Goal: Information Seeking & Learning: Learn about a topic

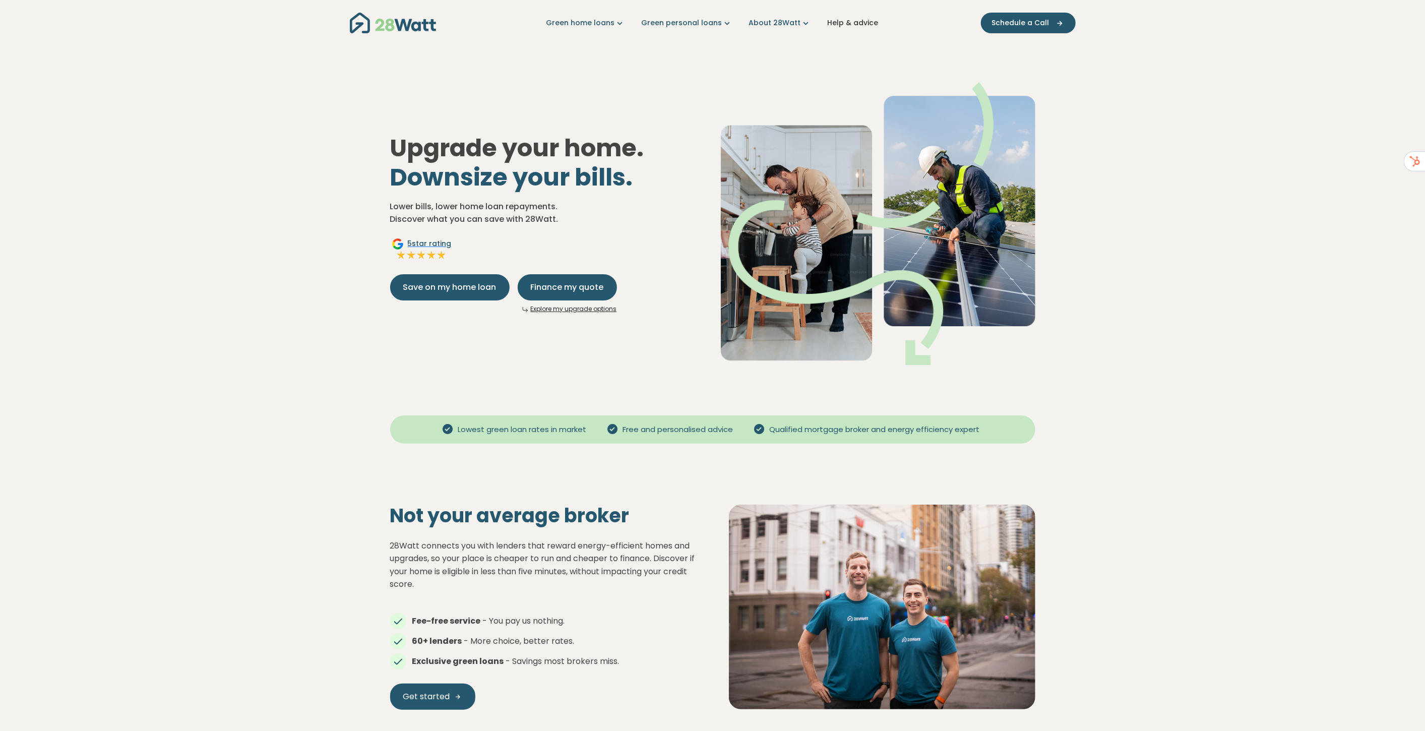
click at [848, 21] on link "Help & advice" at bounding box center [853, 23] width 51 height 11
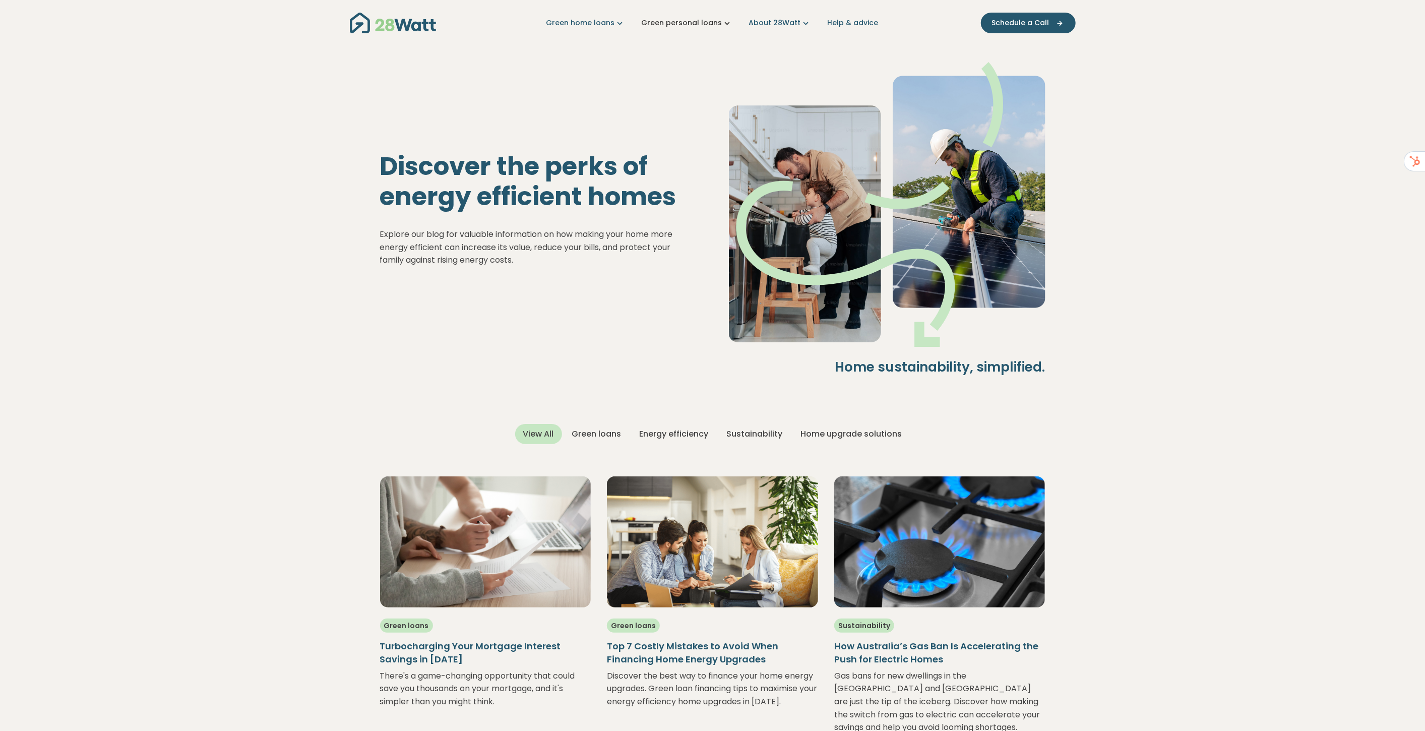
click at [690, 23] on link "Green personal loans" at bounding box center [687, 23] width 91 height 11
click at [704, 113] on button "For outright owners" at bounding box center [697, 113] width 119 height 19
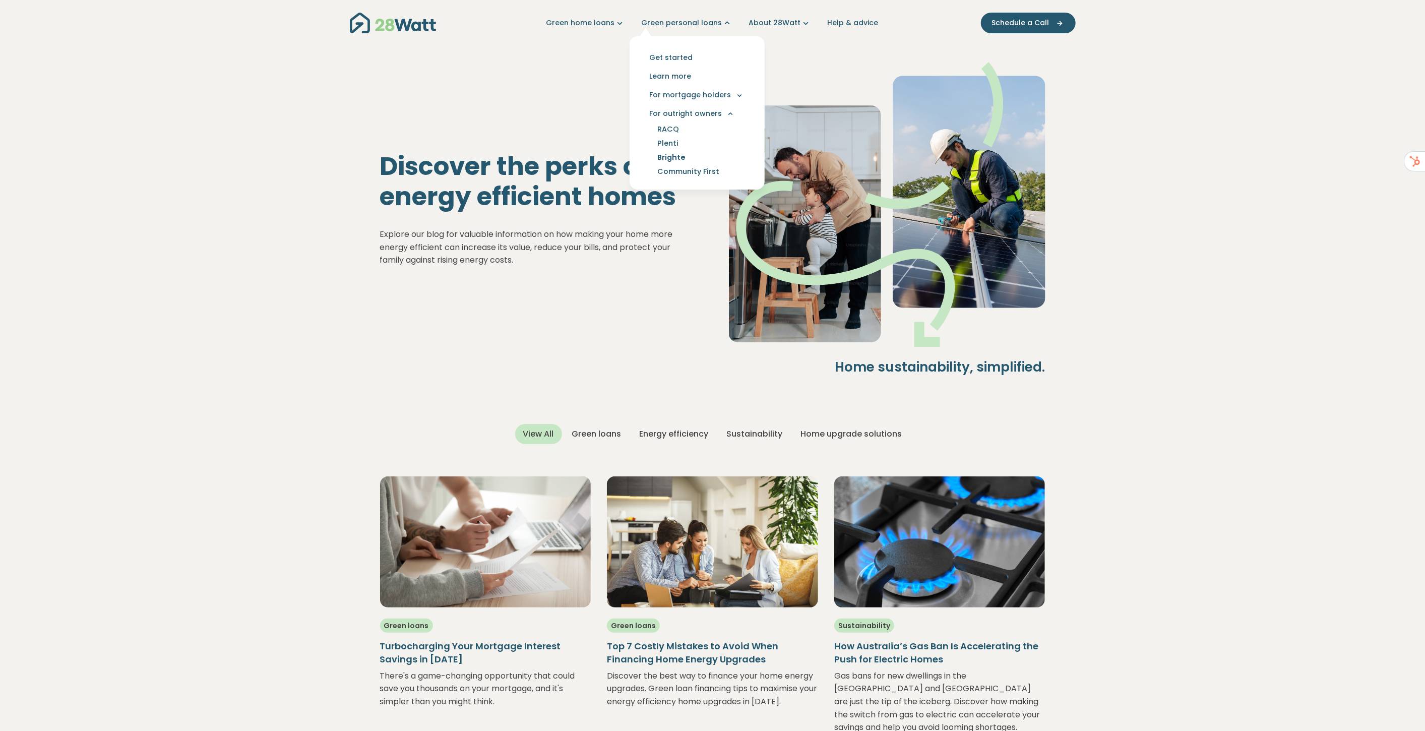
click at [679, 158] on link "Brighte" at bounding box center [672, 157] width 52 height 14
